Goal: Task Accomplishment & Management: Manage account settings

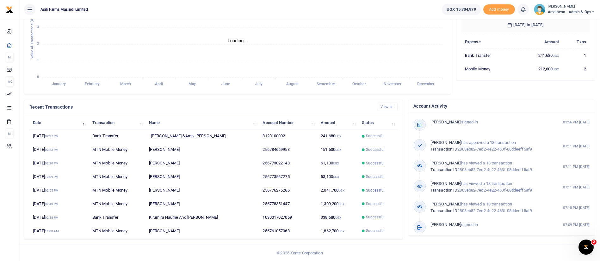
scroll to position [8, 8]
click at [579, 11] on span "Amatheon - Admin & Ops" at bounding box center [570, 12] width 47 height 6
click at [567, 22] on link "Switch accounts" at bounding box center [571, 23] width 50 height 9
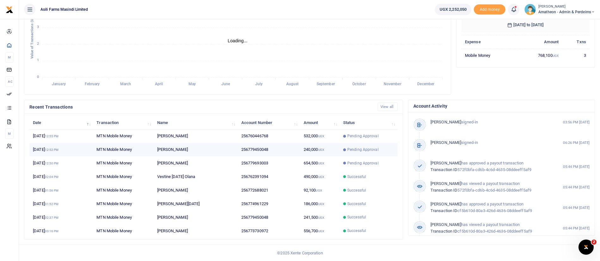
scroll to position [8, 8]
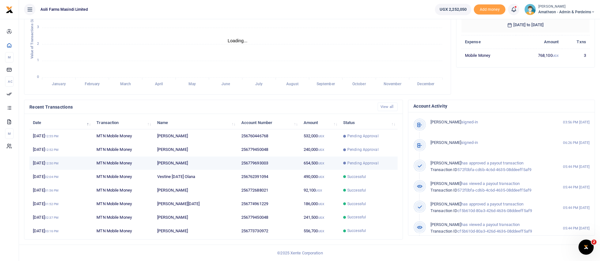
click at [112, 158] on td "MTN Mobile Money" at bounding box center [123, 164] width 60 height 14
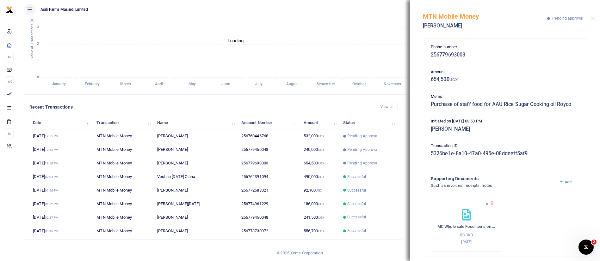
click at [487, 204] on icon at bounding box center [487, 203] width 4 height 4
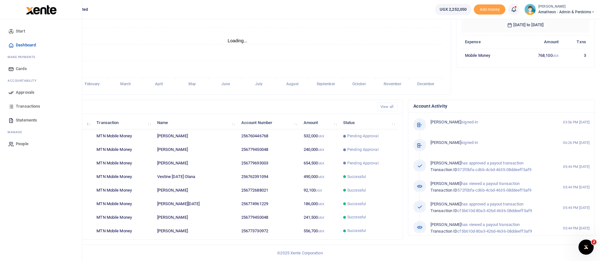
click at [17, 91] on span "Approvals" at bounding box center [25, 92] width 19 height 6
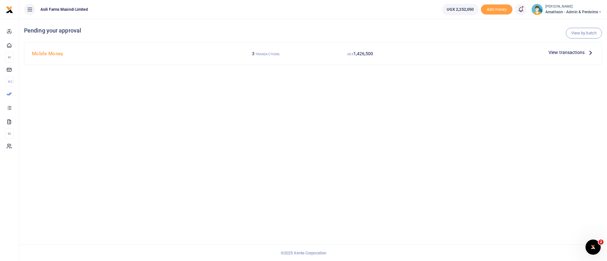
click at [575, 51] on span "View transactions" at bounding box center [566, 52] width 36 height 7
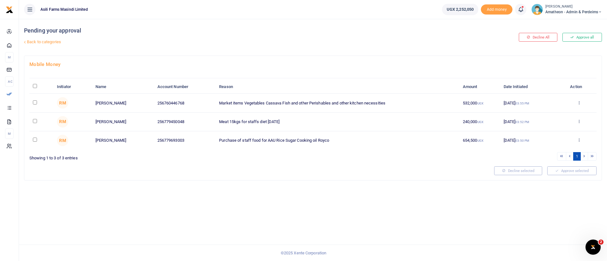
click at [34, 87] on input "\a \a : activate to sort column descending" at bounding box center [35, 86] width 4 height 4
checkbox input "true"
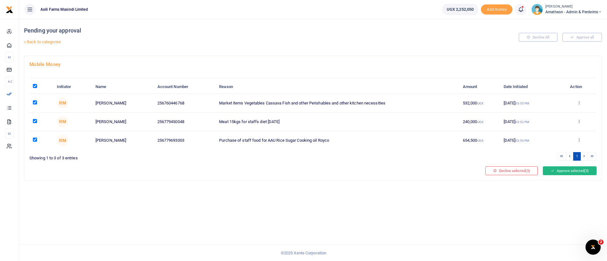
click at [572, 168] on button "Approve selected (3)" at bounding box center [570, 171] width 54 height 9
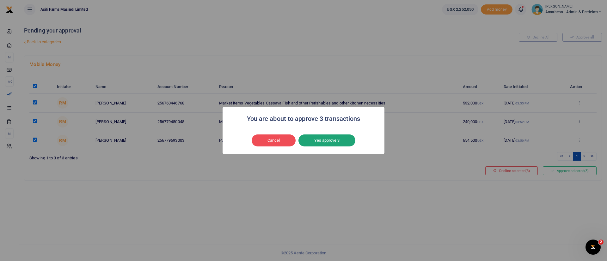
click at [334, 137] on button "Yes approve 3" at bounding box center [326, 141] width 57 height 12
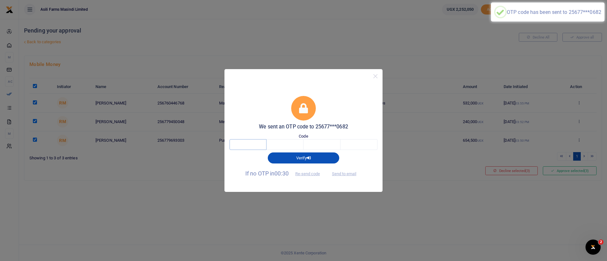
click at [237, 147] on input "text" at bounding box center [247, 144] width 37 height 11
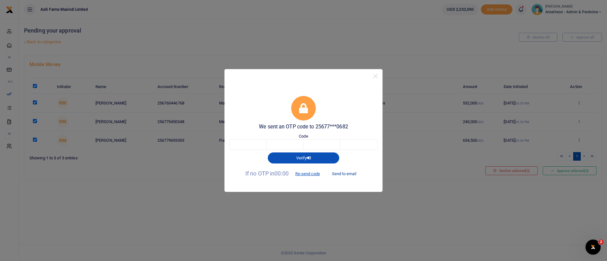
click at [340, 175] on button "Send to email" at bounding box center [344, 174] width 35 height 11
click at [263, 146] on input "text" at bounding box center [247, 144] width 37 height 11
type input "4"
type input "3"
type input "8"
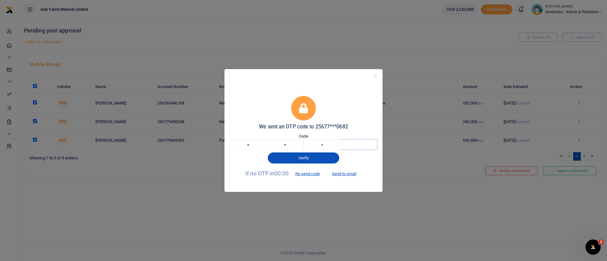
type input "0"
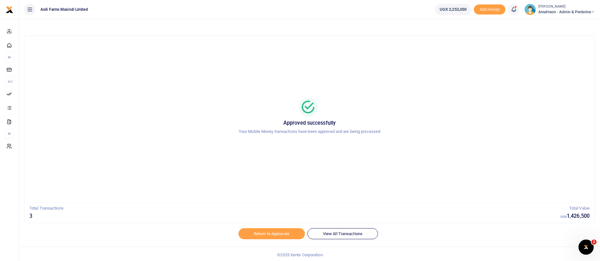
click at [555, 10] on span "Amatheon - Admin & Perdeims" at bounding box center [566, 12] width 57 height 6
click at [572, 23] on link "Switch accounts" at bounding box center [571, 23] width 50 height 9
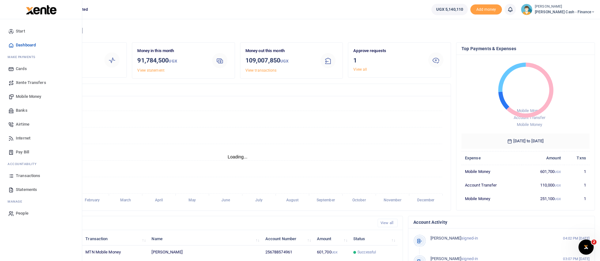
click at [38, 82] on span "Xente Transfers" at bounding box center [31, 83] width 30 height 6
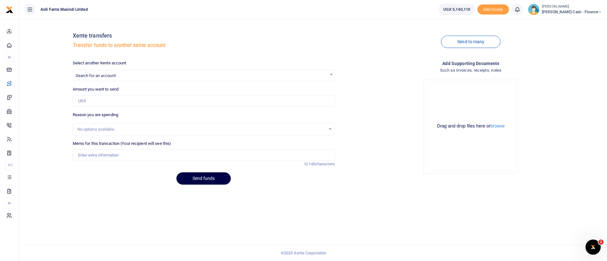
click at [211, 76] on span "Search for an account" at bounding box center [203, 75] width 261 height 10
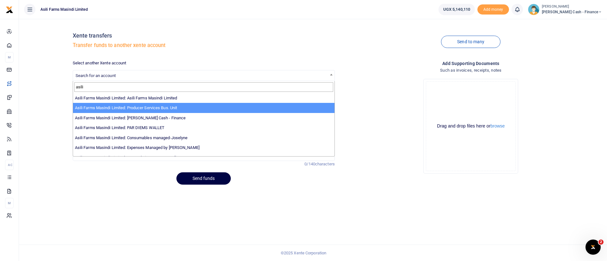
type input "asili"
select select "3365"
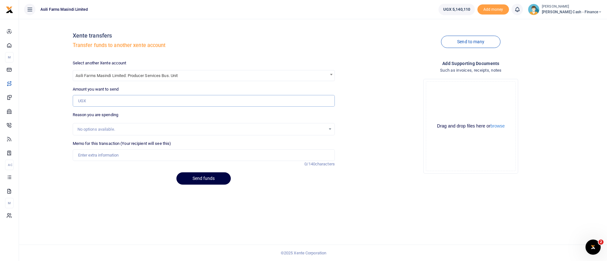
click at [99, 104] on input "Amount you want to send" at bounding box center [204, 101] width 262 height 12
paste input "2,824,000"
type input "2,824,000"
click at [87, 153] on input "Memo for this transaction (Your recipient will see this)" at bounding box center [204, 156] width 262 height 12
type input "Funds transfer to PSBU for operations"
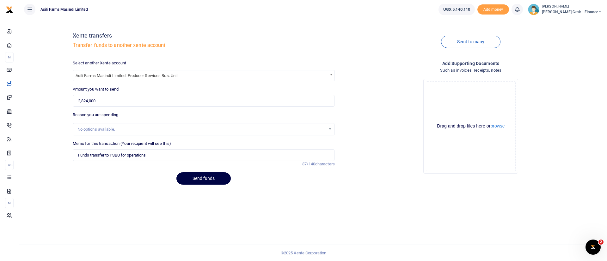
click at [480, 209] on div "Xente transfers Transfer funds to another xente account Send to many Select ano…" at bounding box center [313, 140] width 588 height 242
click at [218, 176] on button "Send funds" at bounding box center [203, 179] width 54 height 12
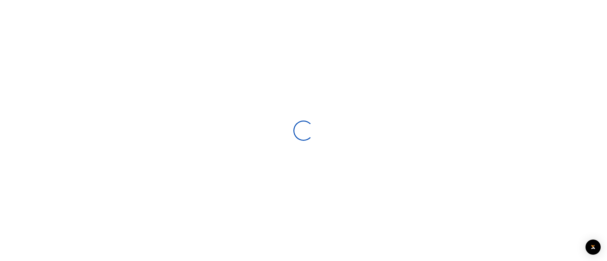
select select
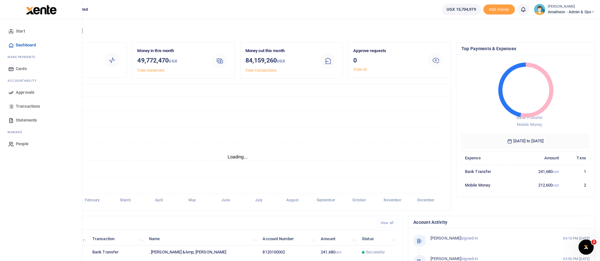
click at [56, 12] on img at bounding box center [41, 9] width 31 height 9
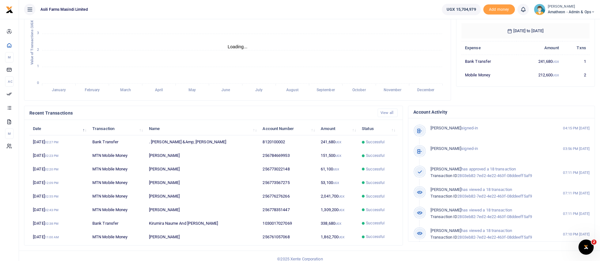
scroll to position [116, 0]
